Goal: Information Seeking & Learning: Learn about a topic

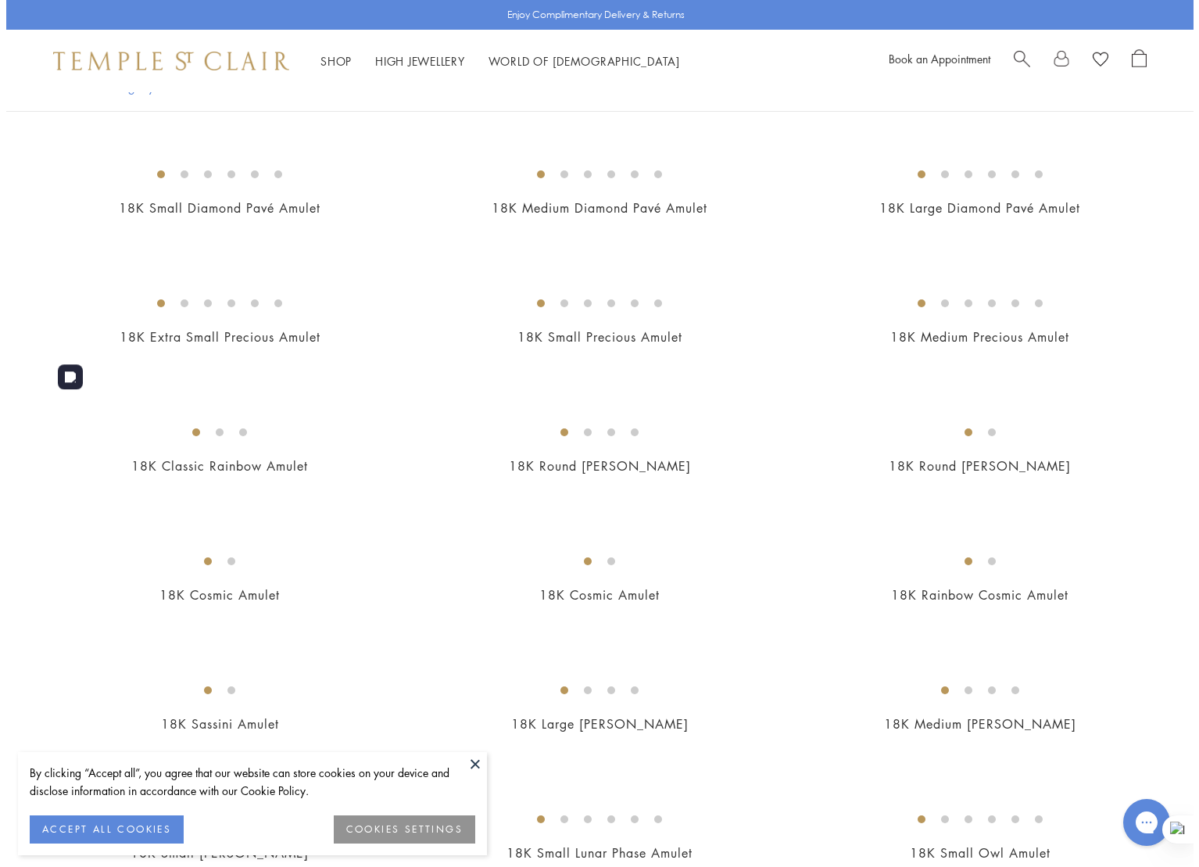
scroll to position [1328, 0]
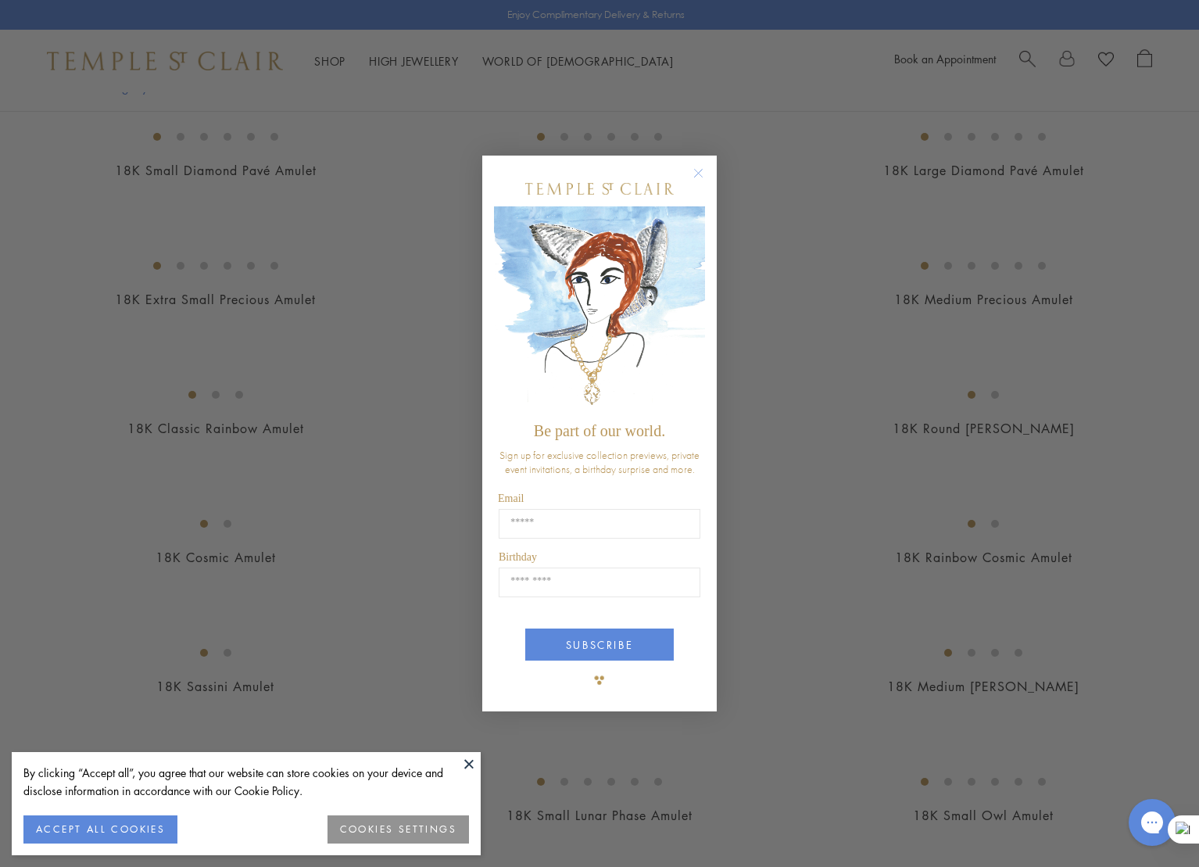
click at [697, 177] on circle "Close dialog" at bounding box center [698, 172] width 19 height 19
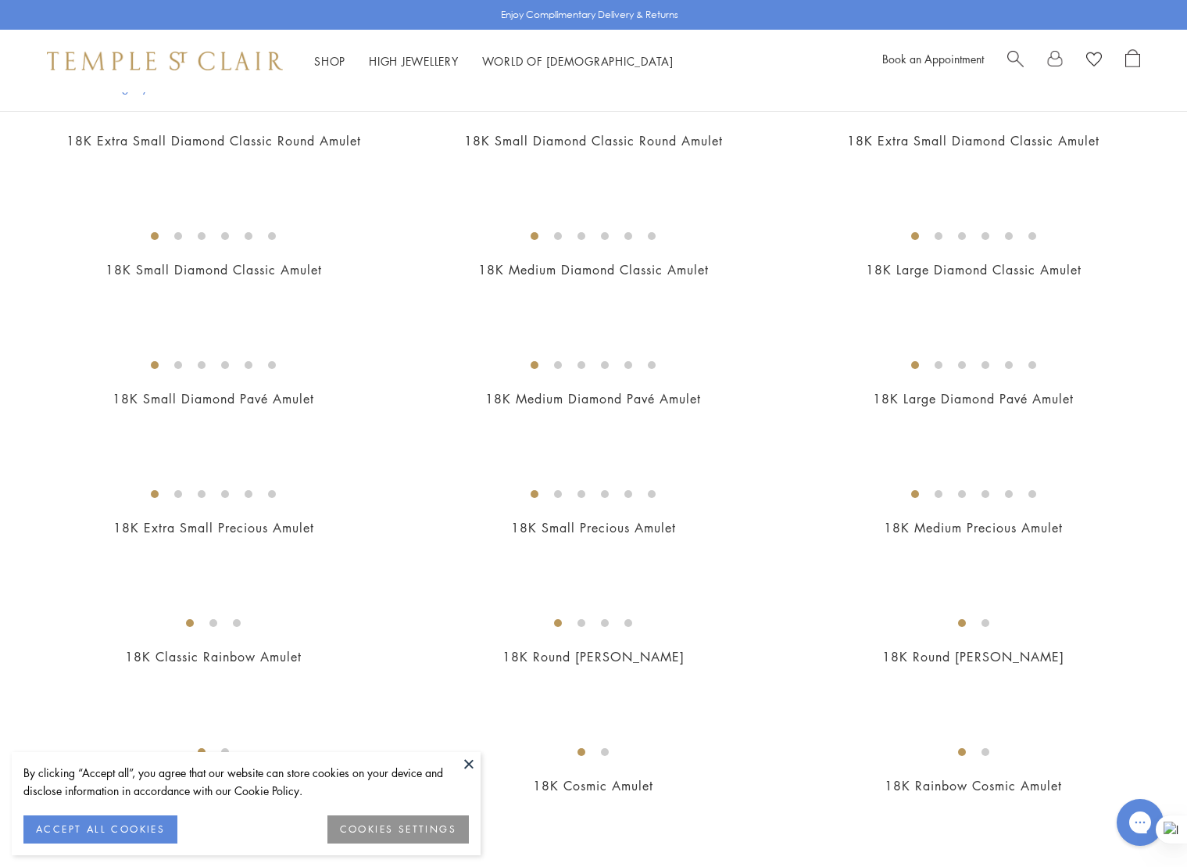
scroll to position [1102, 0]
click at [149, 61] on img at bounding box center [165, 61] width 236 height 19
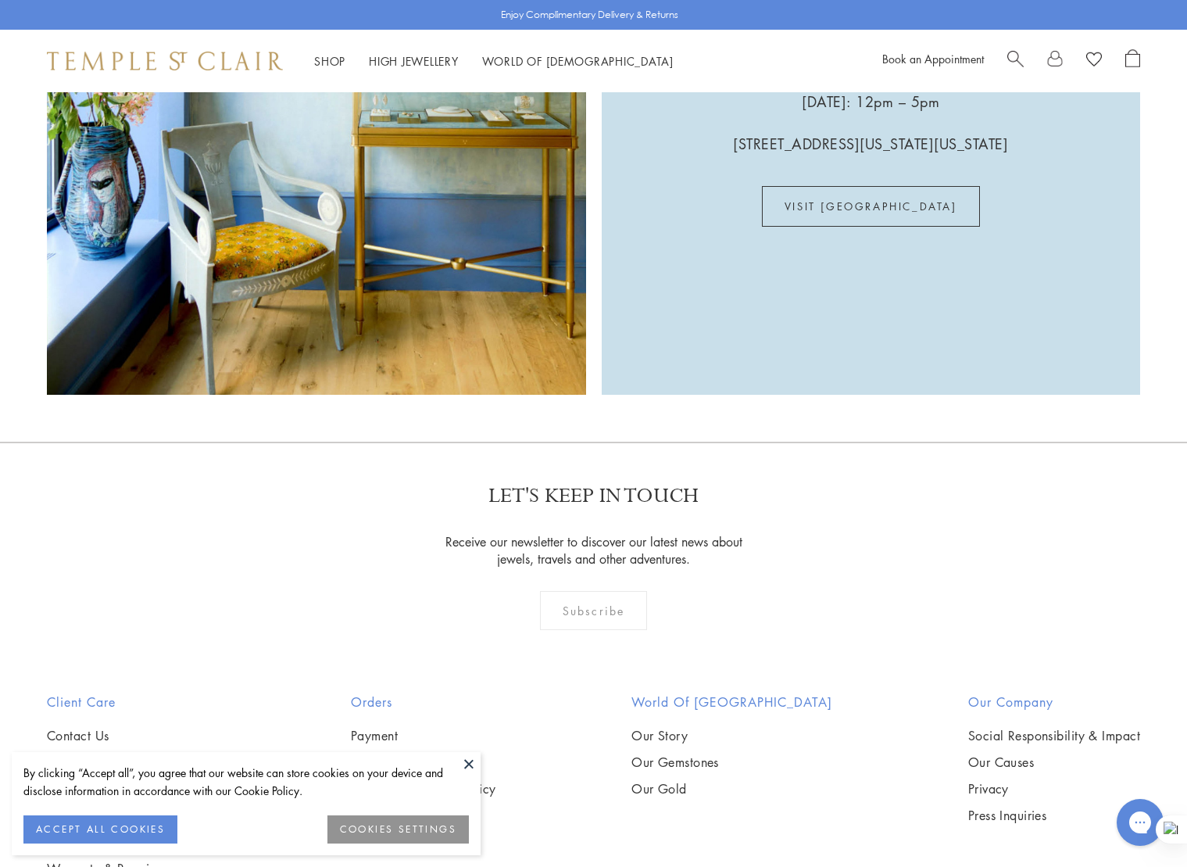
scroll to position [4290, 0]
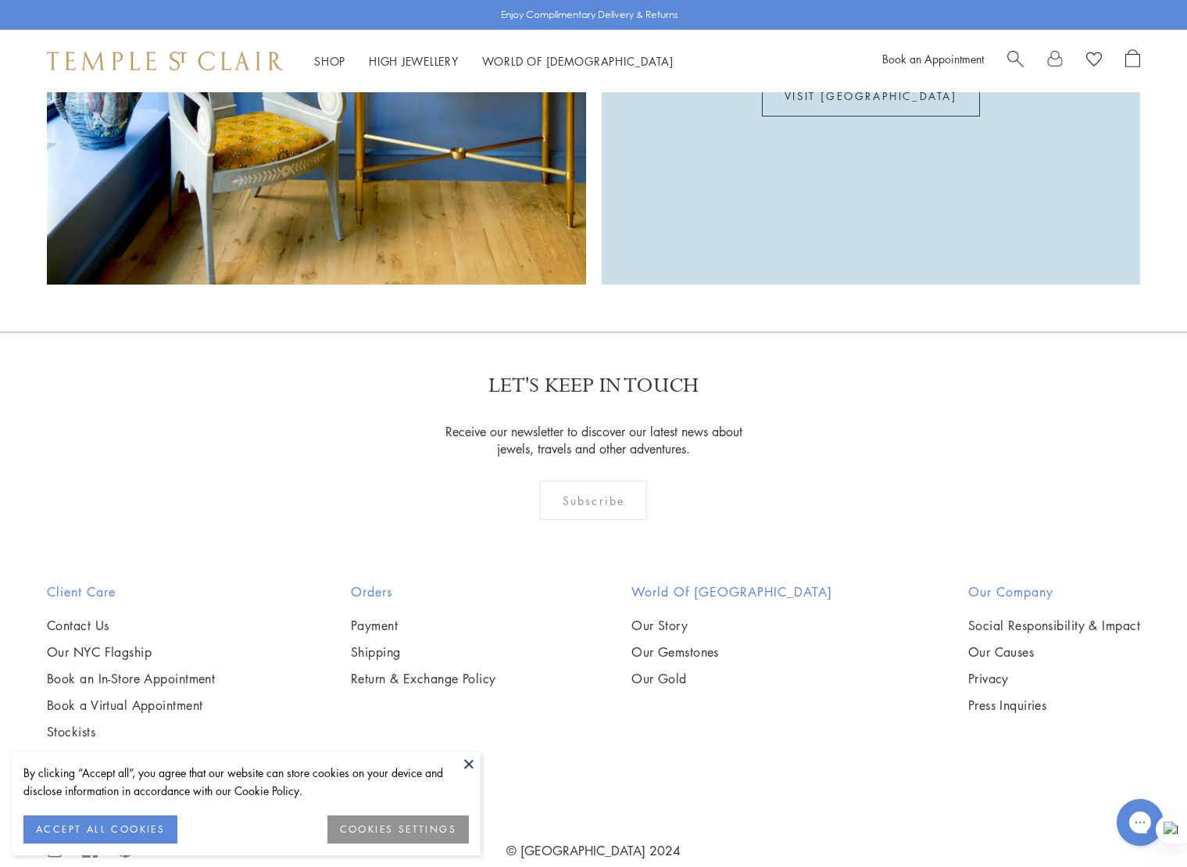
click at [285, 388] on div "LET'S KEEP IN TOUCH Receive our newsletter to discover our latest news about je…" at bounding box center [593, 456] width 1187 height 251
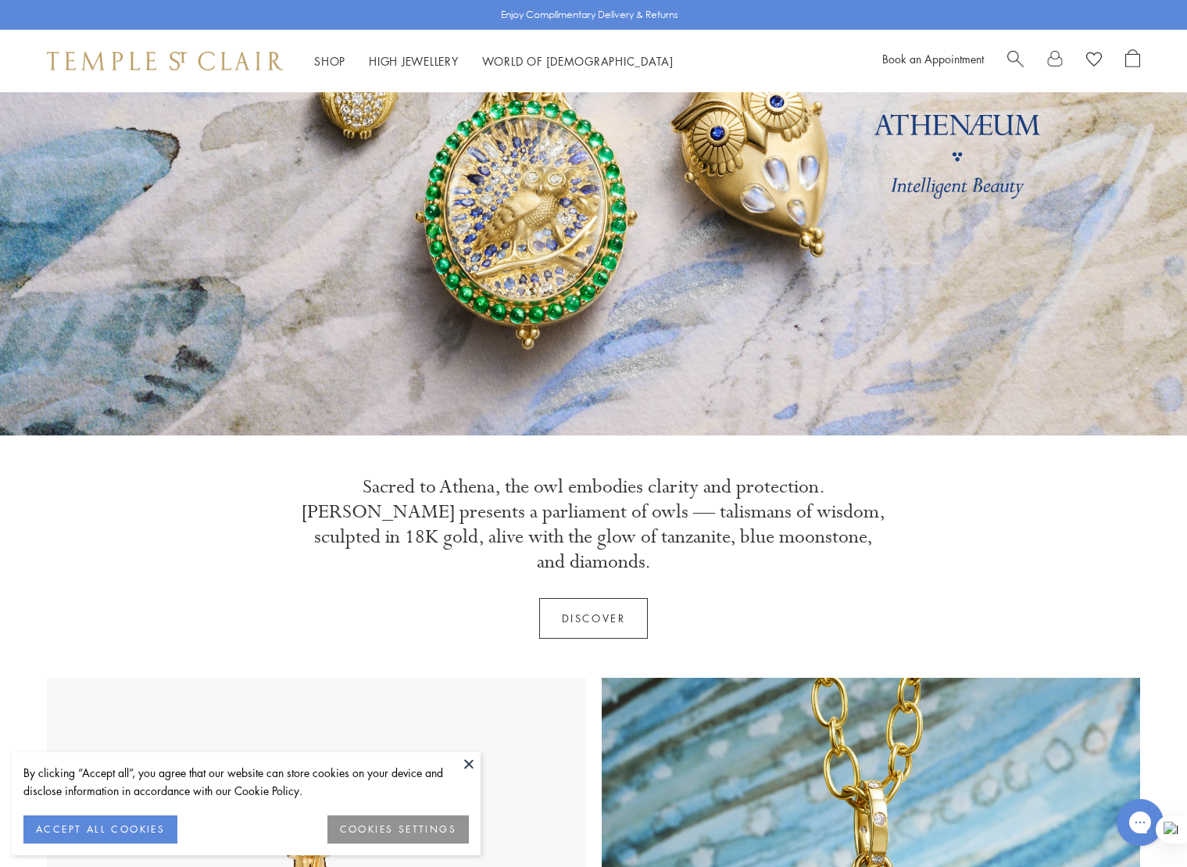
scroll to position [0, 0]
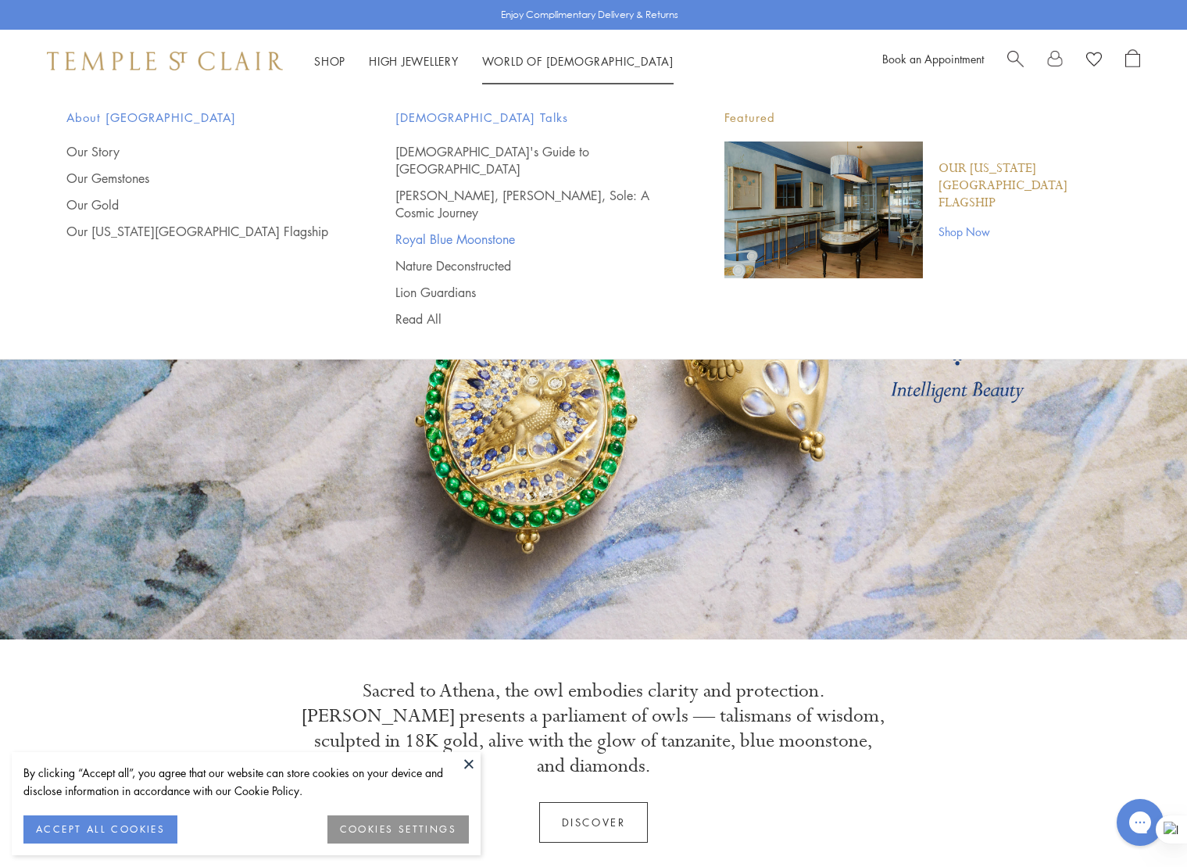
click at [430, 231] on link "Royal Blue Moonstone" at bounding box center [528, 239] width 267 height 17
